Goal: Find specific page/section: Find specific page/section

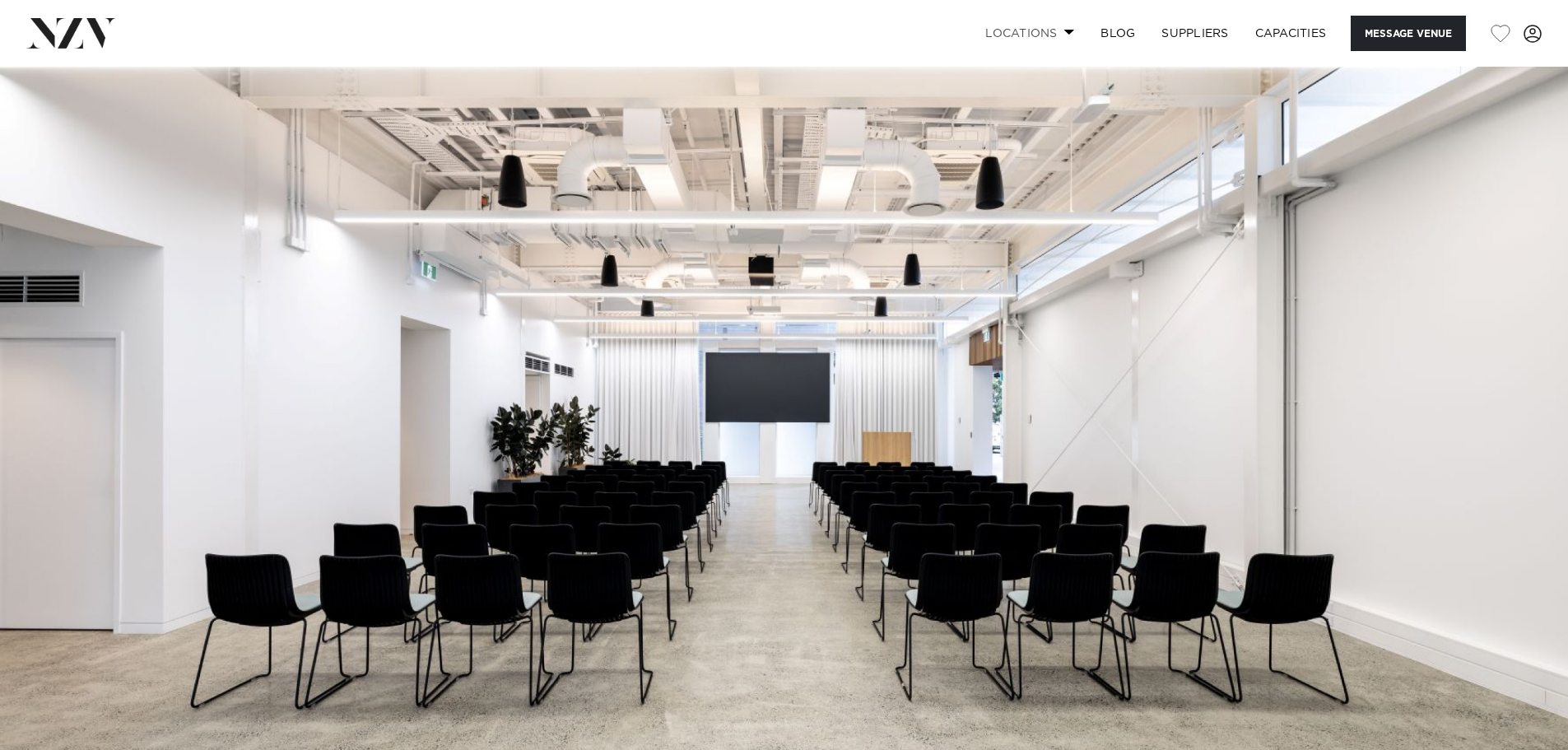
click at [1041, 30] on link "Locations" at bounding box center [1030, 33] width 115 height 36
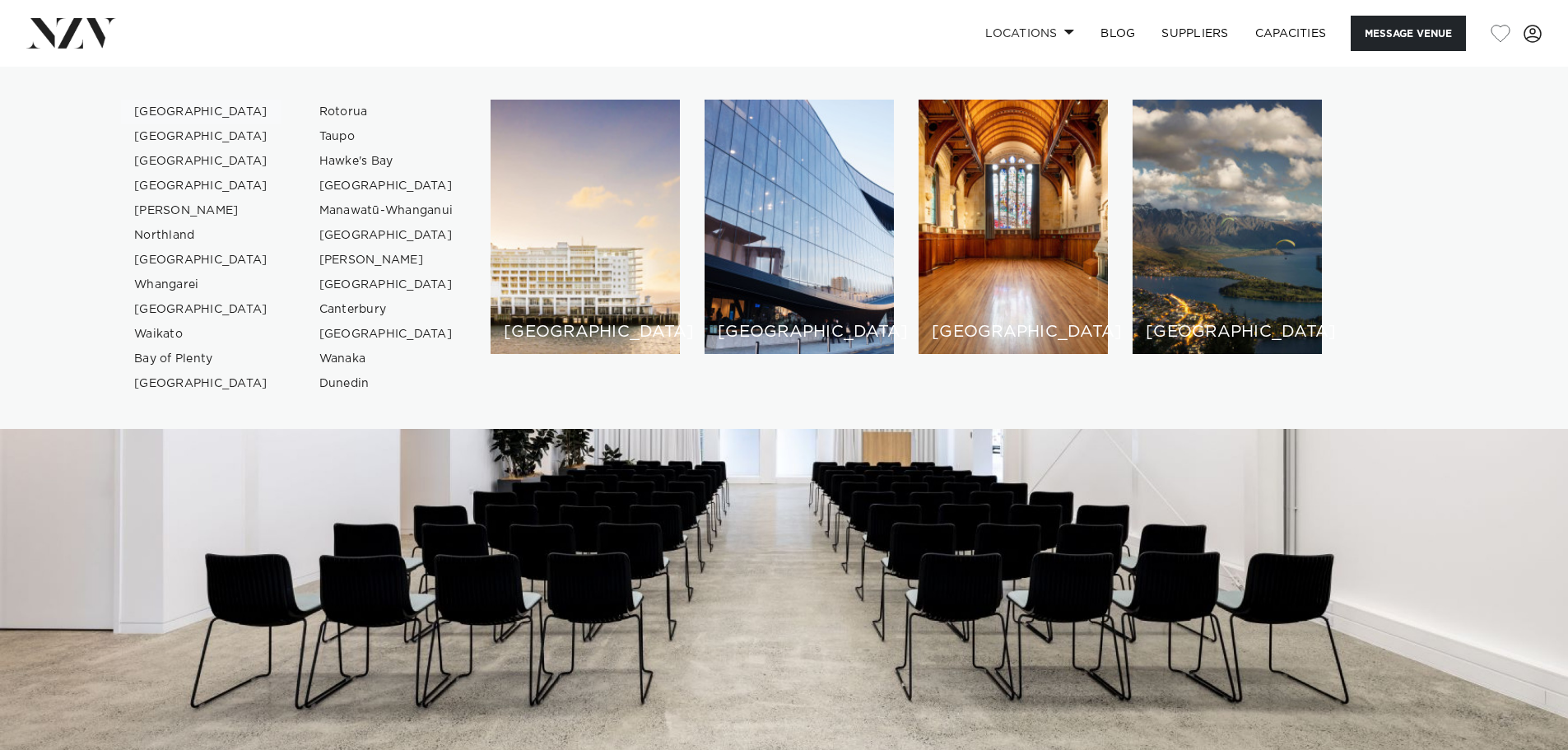
click at [152, 109] on link "[GEOGRAPHIC_DATA]" at bounding box center [201, 111] width 160 height 24
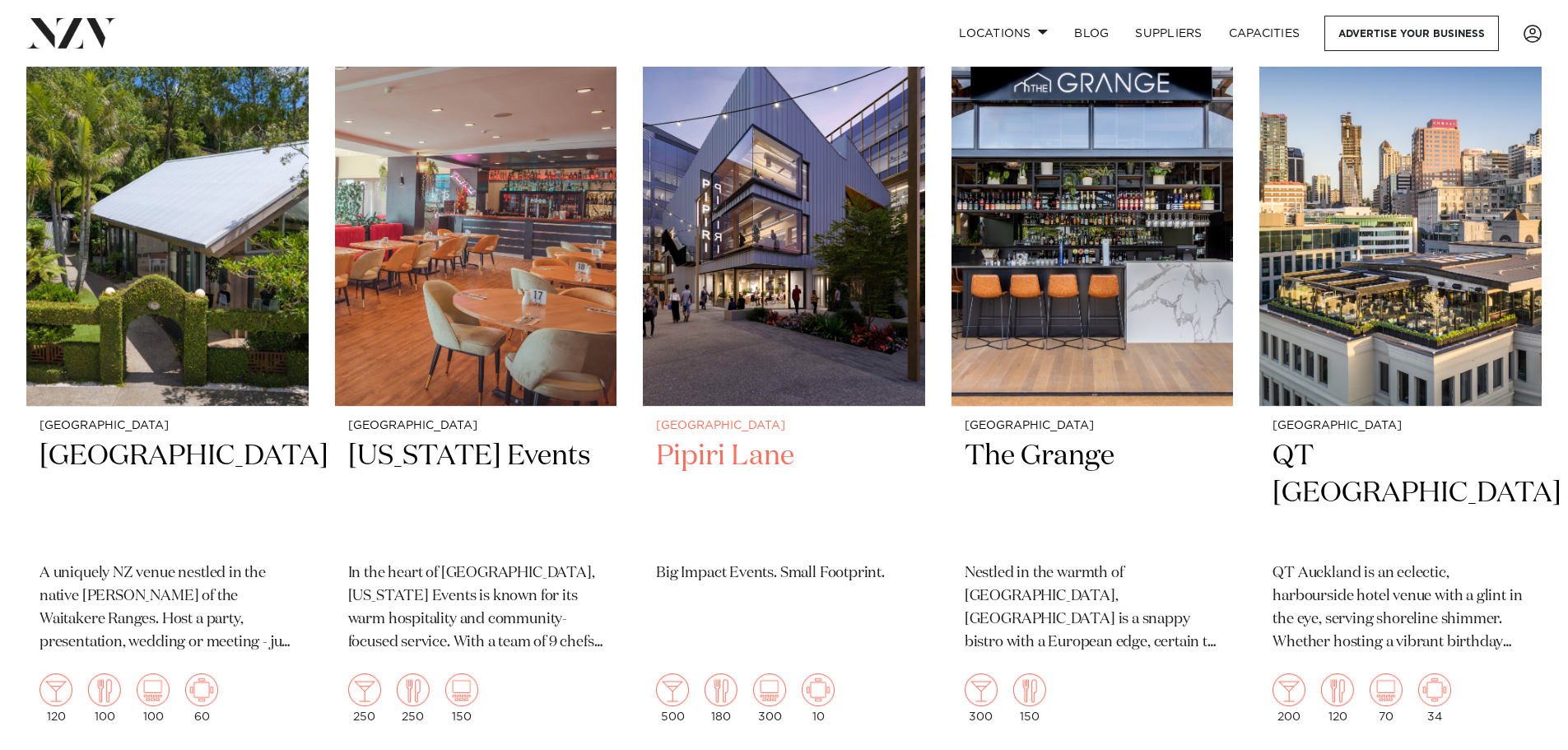
scroll to position [4361, 0]
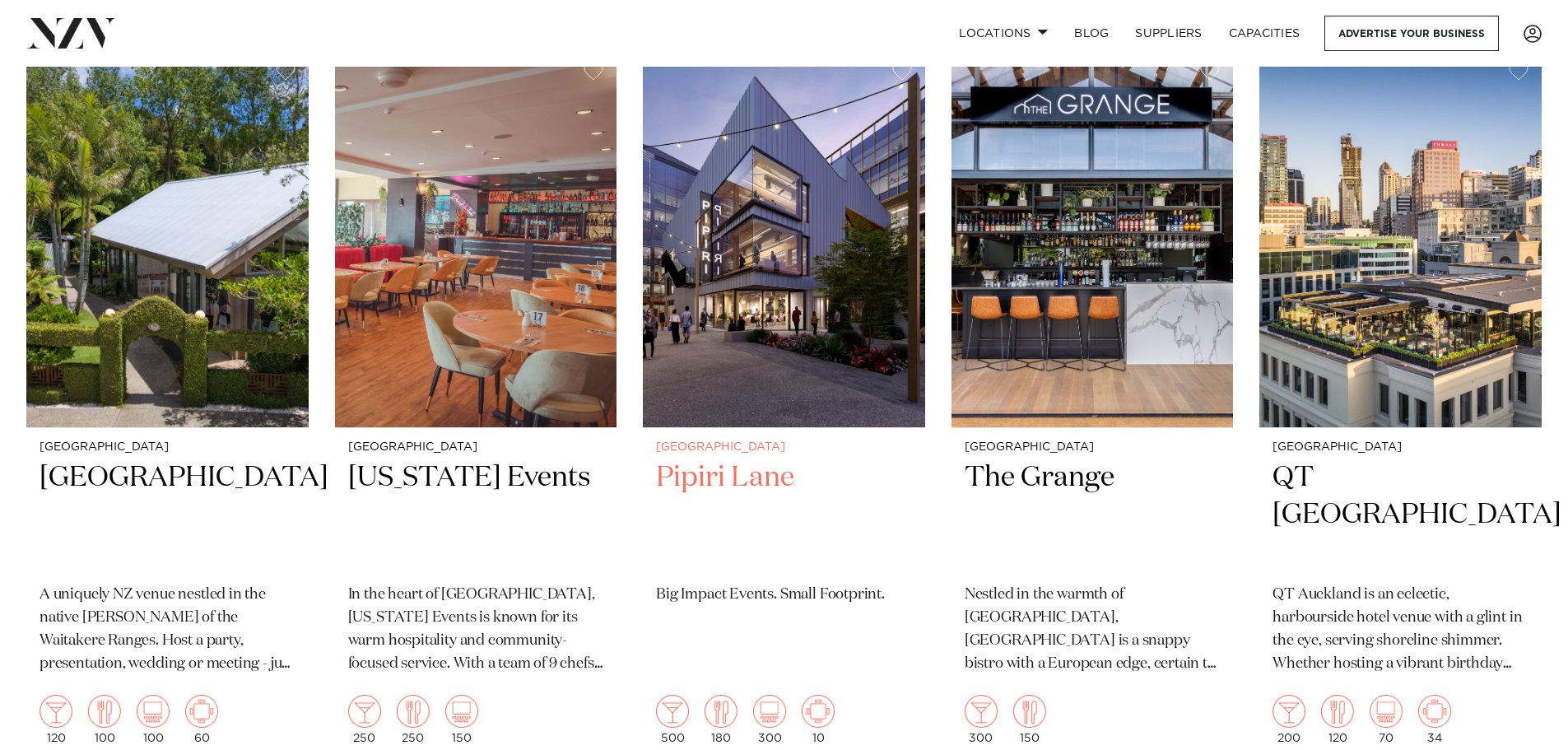
click at [814, 334] on img at bounding box center [784, 239] width 282 height 379
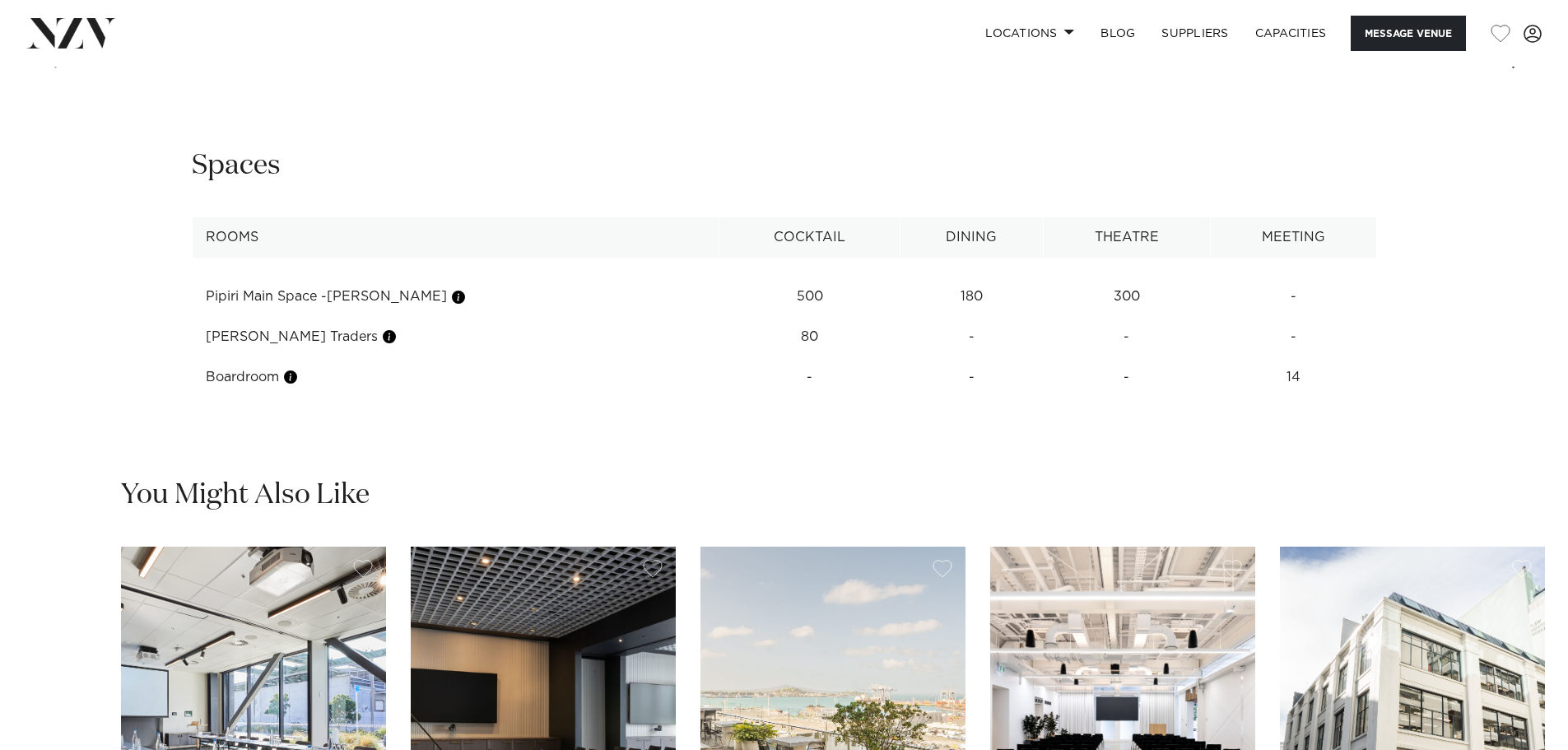
scroll to position [2304, 0]
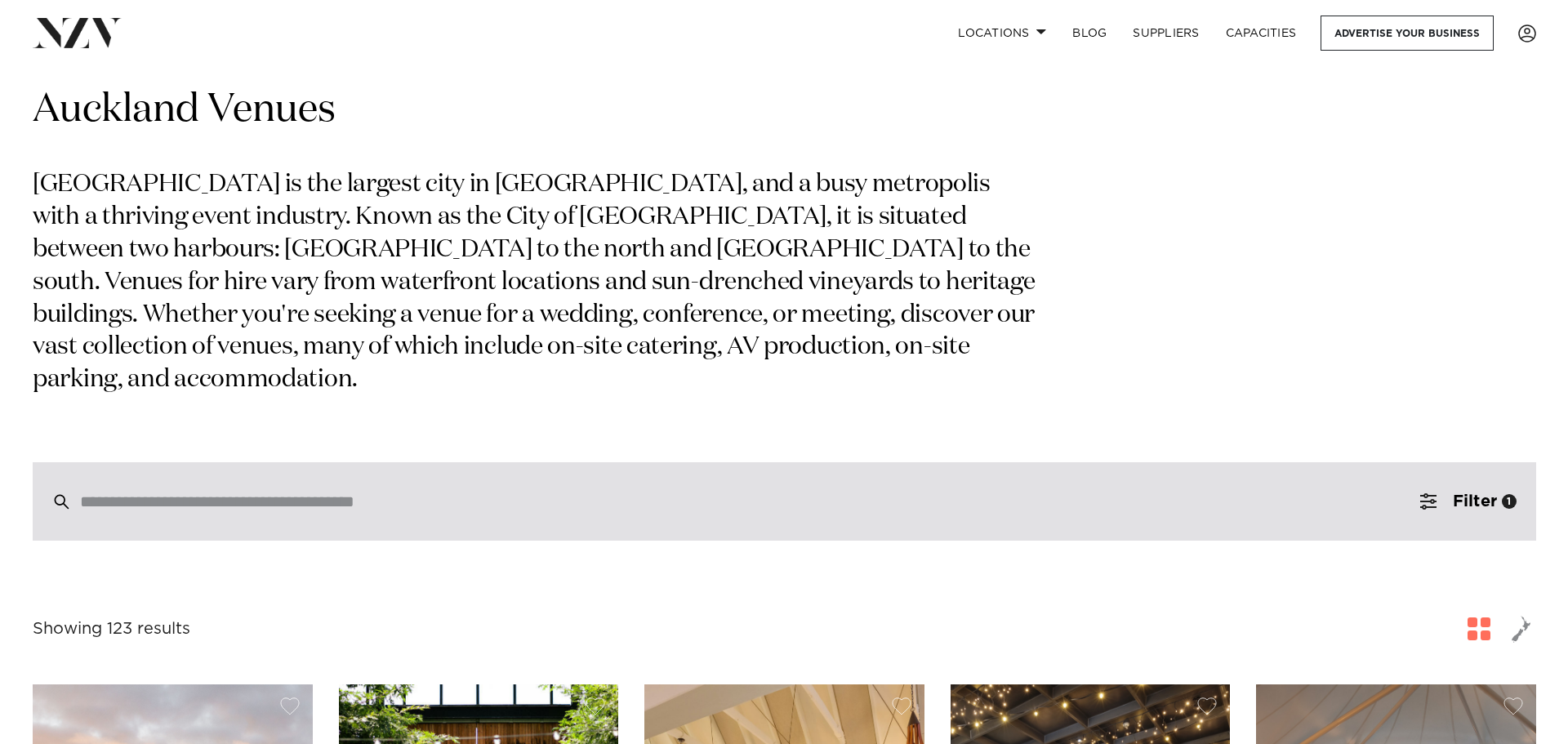
scroll to position [81, 0]
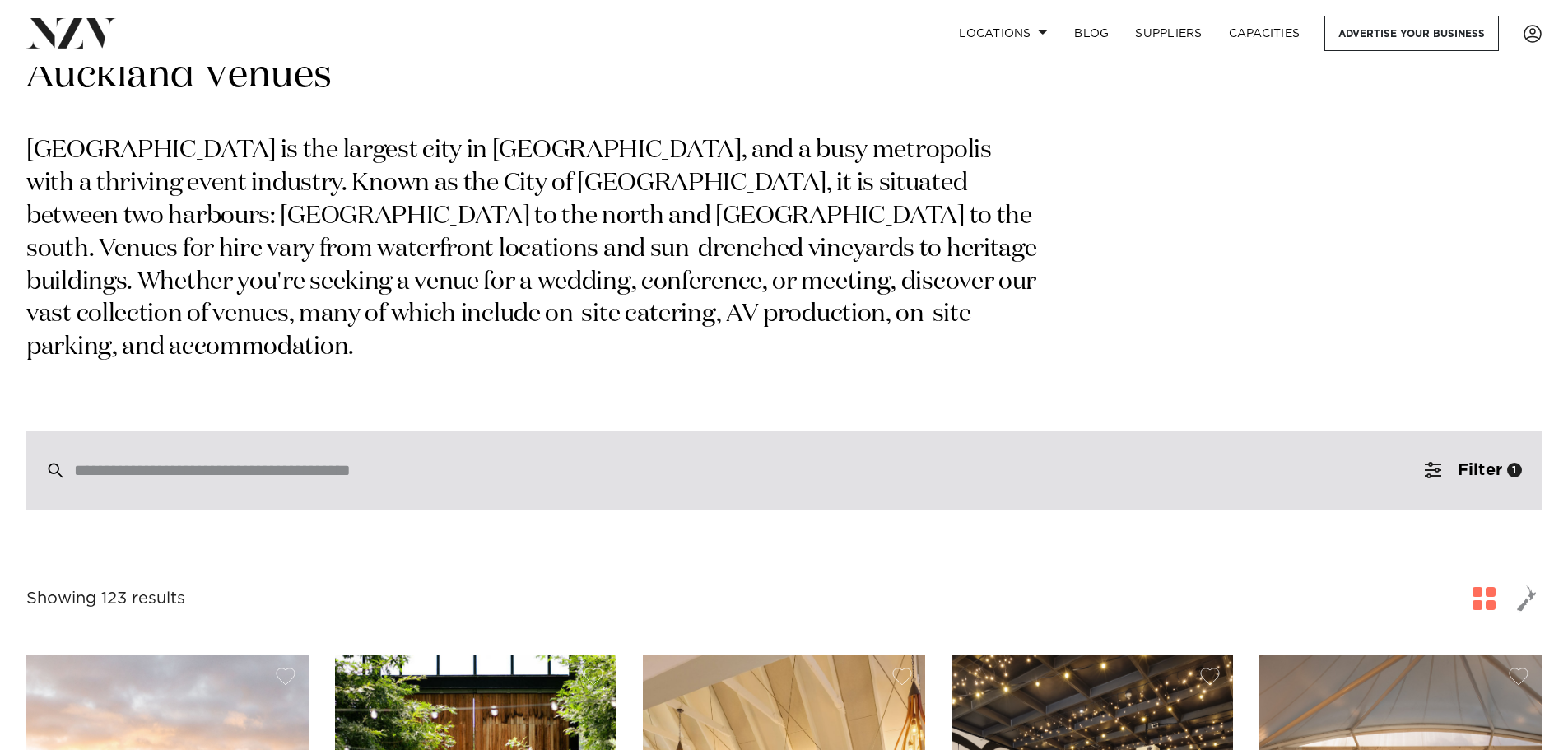
click at [767, 430] on div at bounding box center [783, 470] width 1515 height 79
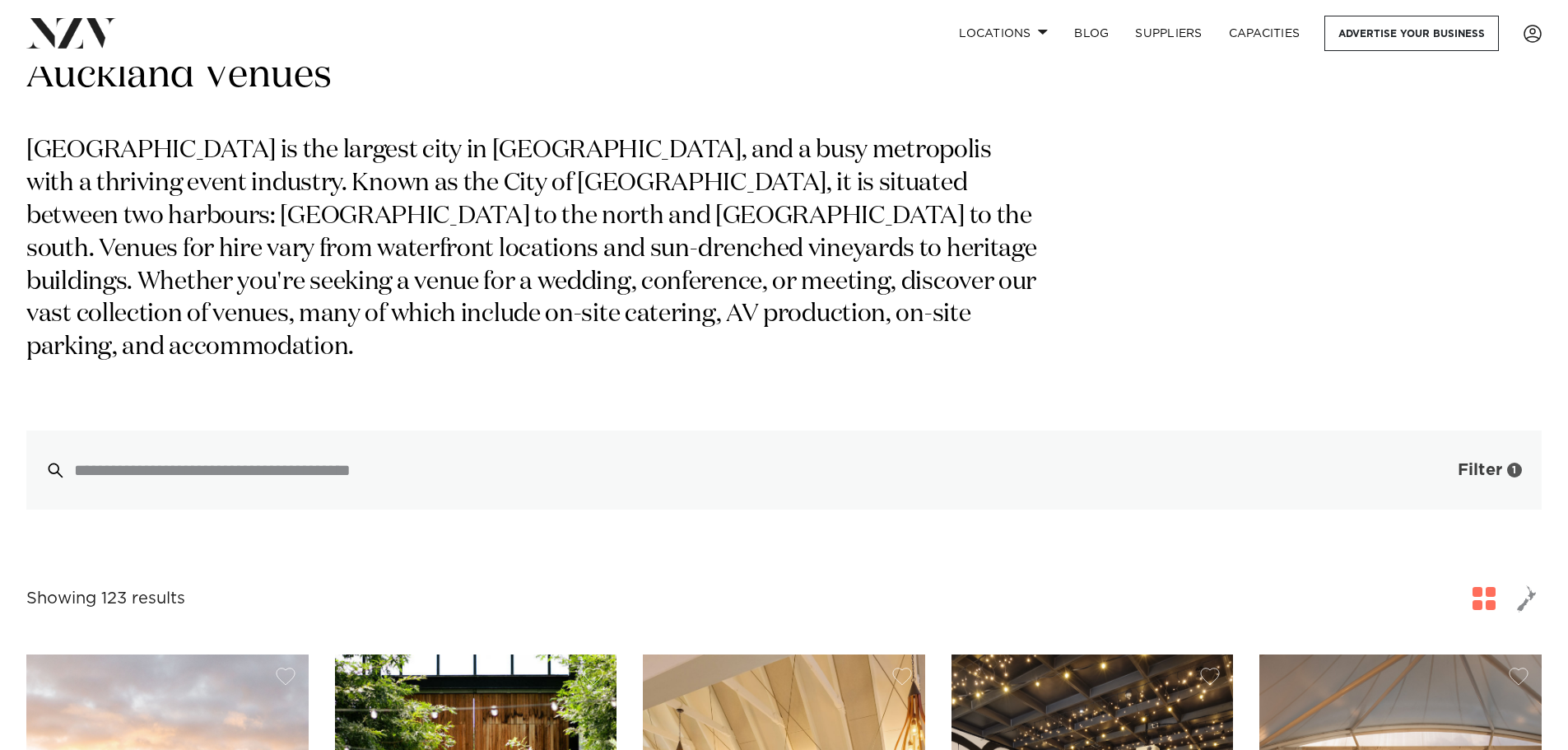
click at [1429, 462] on span "button" at bounding box center [1432, 470] width 17 height 17
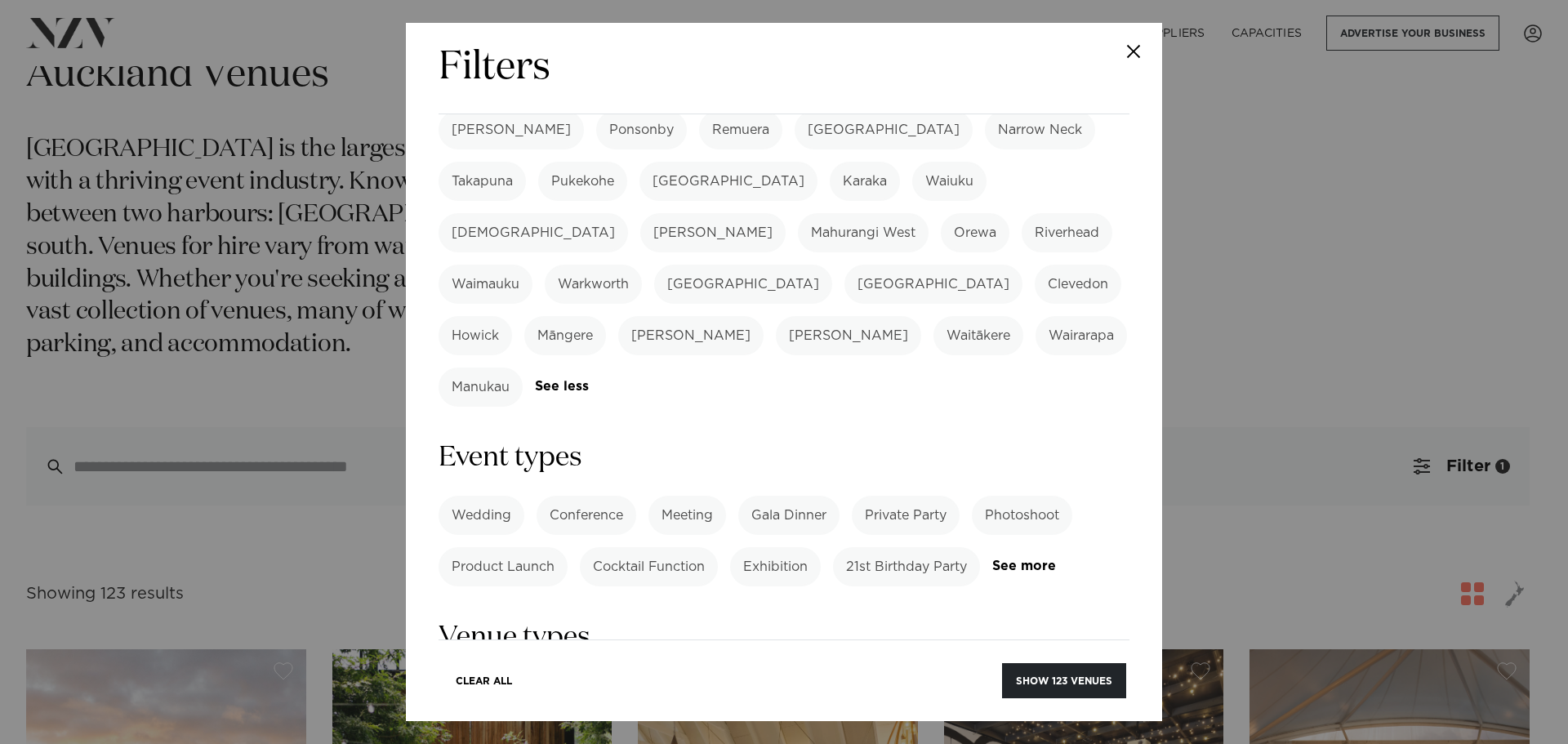
scroll to position [490, 0]
click at [918, 549] on label "21st Birthday Party" at bounding box center [907, 568] width 147 height 39
click at [923, 497] on label "Private Party" at bounding box center [905, 516] width 108 height 39
click at [908, 497] on label "Private Party" at bounding box center [905, 516] width 108 height 39
click at [1056, 669] on button "Show 39 venues" at bounding box center [1066, 680] width 121 height 35
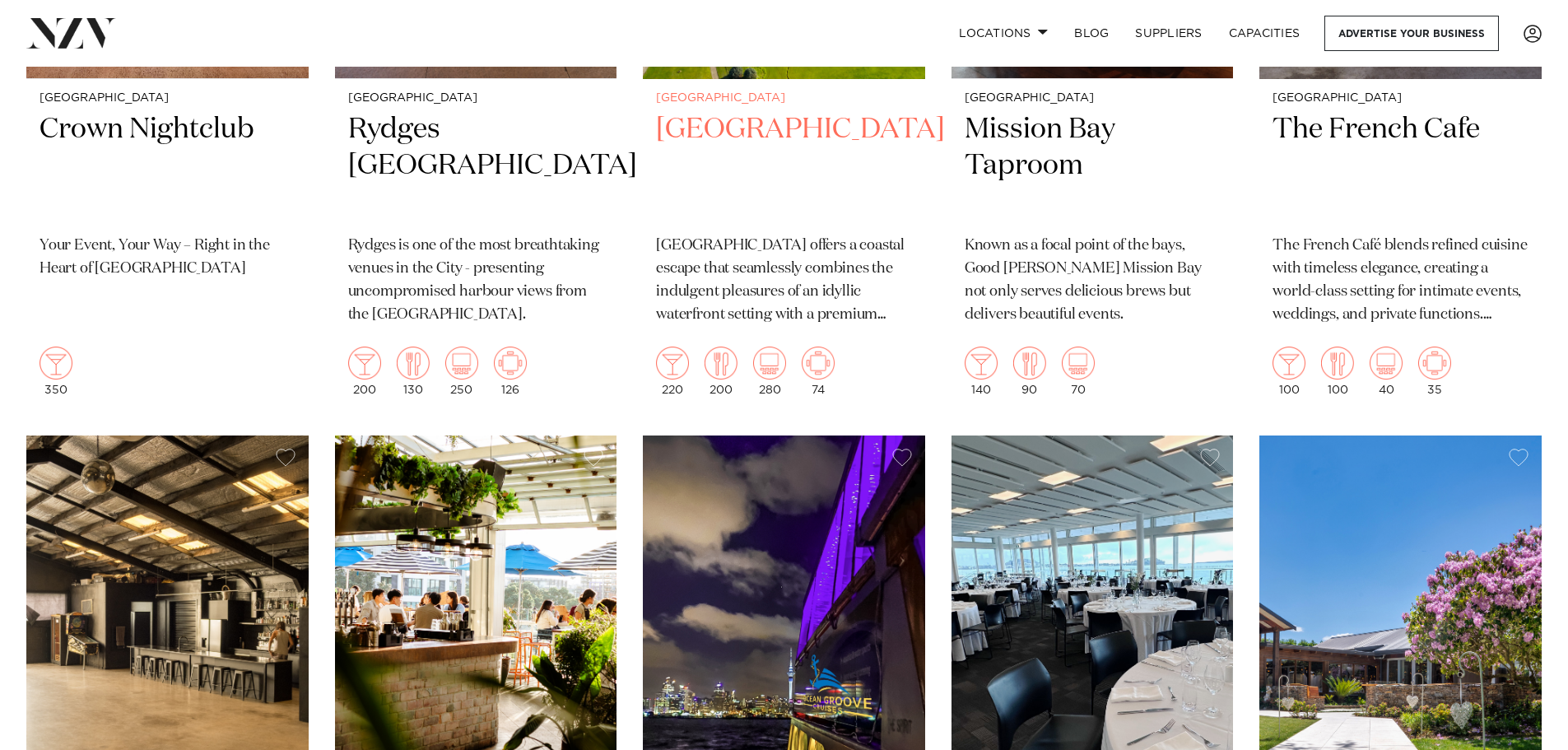
scroll to position [1481, 0]
